Goal: Task Accomplishment & Management: Use online tool/utility

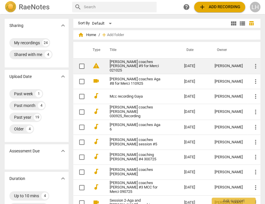
click at [133, 63] on link "[PERSON_NAME] coaches [PERSON_NAME] #9 for Merci 021025" at bounding box center [136, 66] width 53 height 13
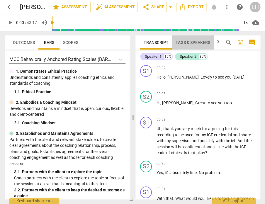
click at [195, 41] on span "Tags & Speakers" at bounding box center [192, 42] width 35 height 5
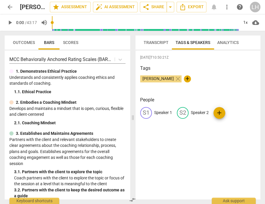
click at [164, 111] on p "Speaker 1" at bounding box center [163, 113] width 18 height 6
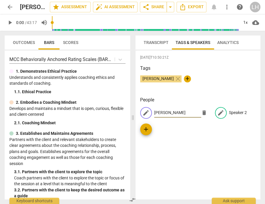
type input "[PERSON_NAME]"
click at [236, 111] on p "Speaker 2" at bounding box center [238, 113] width 18 height 6
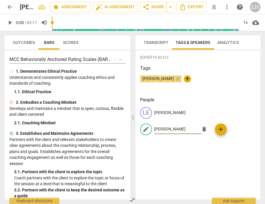
click at [198, 124] on input "[PERSON_NAME]" at bounding box center [177, 128] width 47 height 9
type input "[PERSON_NAME]"
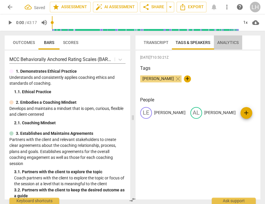
click at [228, 41] on span "Analytics" at bounding box center [227, 42] width 21 height 5
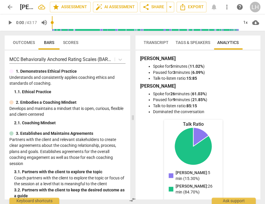
click at [191, 61] on h3 "[PERSON_NAME]" at bounding box center [197, 58] width 115 height 7
click at [73, 42] on span "Scores" at bounding box center [70, 42] width 15 height 5
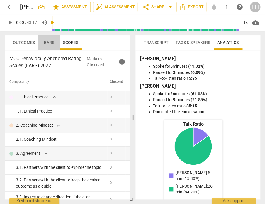
click at [50, 41] on span "Bars" at bounding box center [49, 42] width 10 height 5
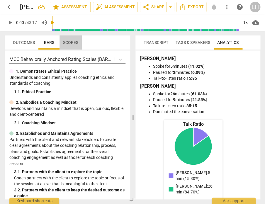
click at [65, 42] on span "Scores" at bounding box center [70, 42] width 15 height 5
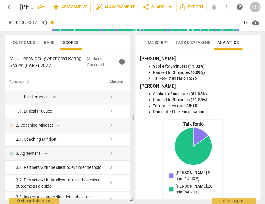
click at [52, 42] on span "Bars" at bounding box center [49, 42] width 10 height 5
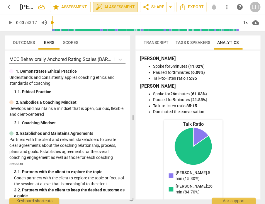
click at [117, 9] on span "auto_fix_high AI Assessment" at bounding box center [114, 7] width 39 height 7
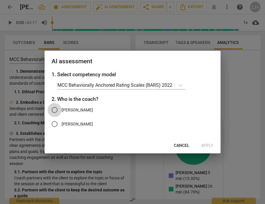
click at [56, 110] on input "[PERSON_NAME]" at bounding box center [54, 110] width 14 height 14
radio input "true"
click at [204, 145] on span "Apply" at bounding box center [207, 146] width 12 height 6
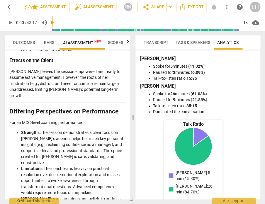
click at [81, 165] on li "Limitations: The coach leans heavily on practical resolution over deep emotiona…" at bounding box center [73, 186] width 104 height 42
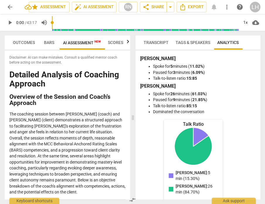
click at [159, 42] on span "Transcript" at bounding box center [156, 42] width 25 height 5
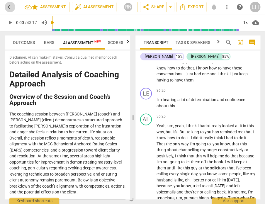
click at [12, 8] on span "arrow_back" at bounding box center [9, 7] width 7 height 7
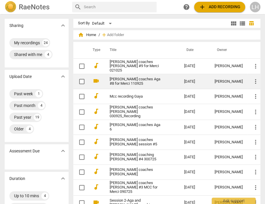
click at [136, 80] on link "[PERSON_NAME] coaches Aga #8 for Merci 110925" at bounding box center [136, 81] width 53 height 9
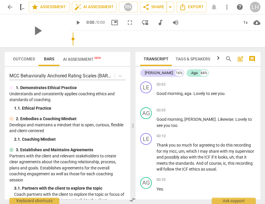
click at [81, 60] on span "AI Assessment New" at bounding box center [82, 59] width 38 height 5
